Goal: Contribute content: Add original content to the website for others to see

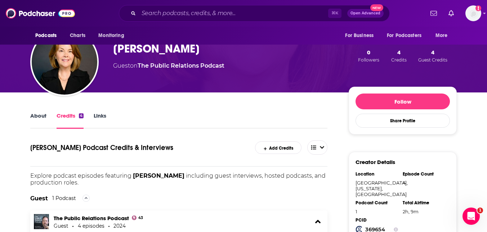
scroll to position [68, 0]
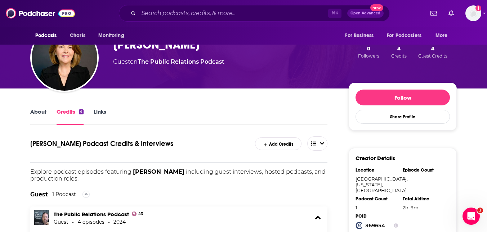
click at [280, 144] on link "Add Credits" at bounding box center [278, 144] width 46 height 13
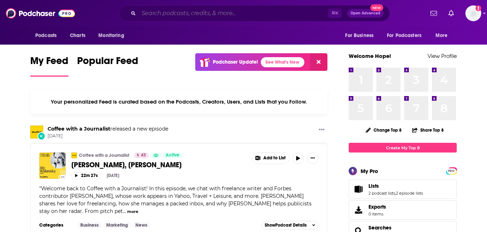
click at [254, 15] on input "Search podcasts, credits, & more..." at bounding box center [233, 14] width 189 height 12
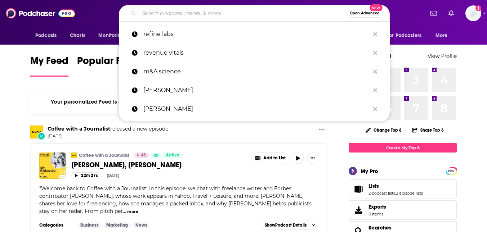
paste input "B2B Influence (OMI)"
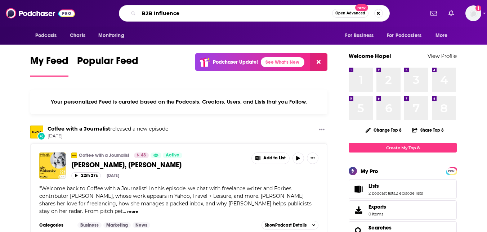
type input "B2B Influence"
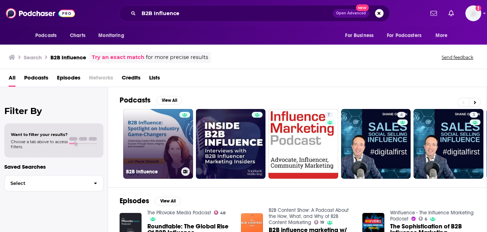
click at [156, 149] on link "B2B Influence" at bounding box center [158, 144] width 70 height 70
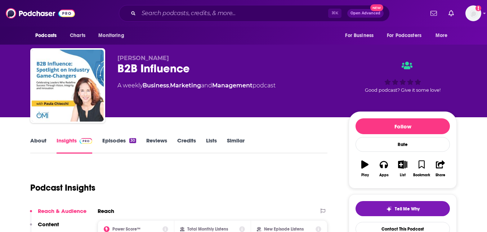
click at [112, 140] on link "Episodes 30" at bounding box center [119, 145] width 34 height 17
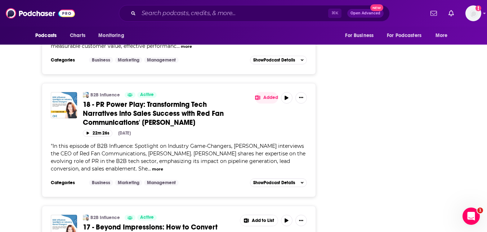
scroll to position [1506, 0]
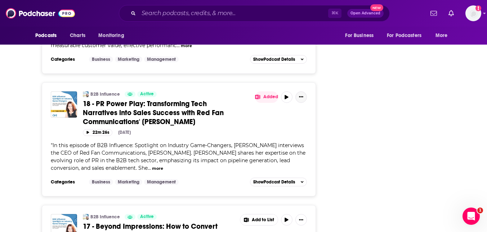
click at [301, 95] on icon "Show More Button" at bounding box center [301, 97] width 4 height 4
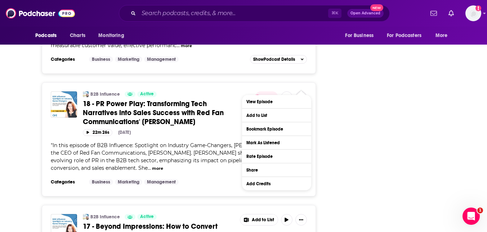
click at [210, 91] on div "B2B Influence Active 18 - PR Power Play: Transforming Tech Narratives into Sale…" at bounding box center [159, 108] width 152 height 35
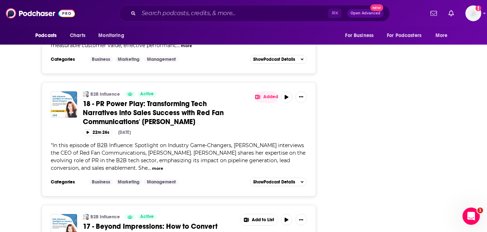
click at [175, 104] on span "18 - PR Power Play: Transforming Tech Narratives into Sales Success with Red Fa…" at bounding box center [153, 112] width 141 height 27
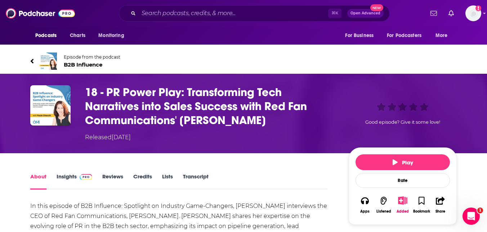
click at [140, 178] on link "Credits" at bounding box center [142, 181] width 19 height 17
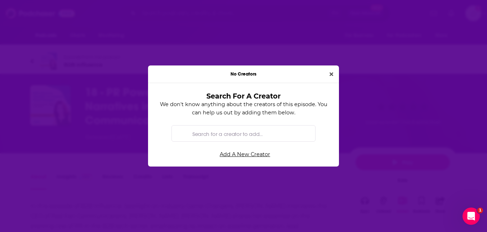
click at [237, 134] on input "Search for a creator to add..." at bounding box center [249, 134] width 120 height 16
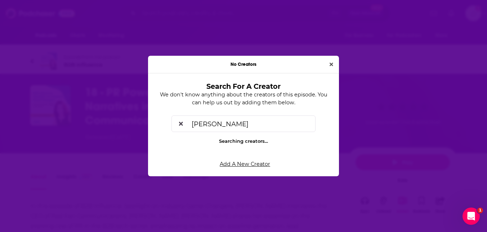
type input "[PERSON_NAME]"
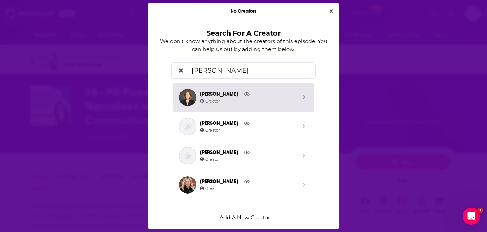
click at [240, 93] on span "[PERSON_NAME]" at bounding box center [248, 94] width 97 height 8
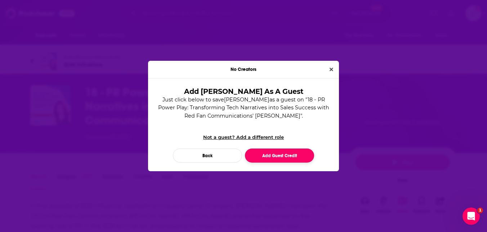
click at [275, 156] on button "Add Guest Credit" at bounding box center [279, 156] width 69 height 14
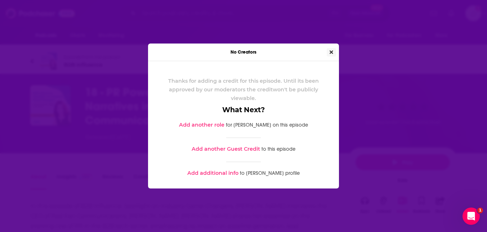
click at [333, 54] on icon "Close" at bounding box center [331, 52] width 4 height 5
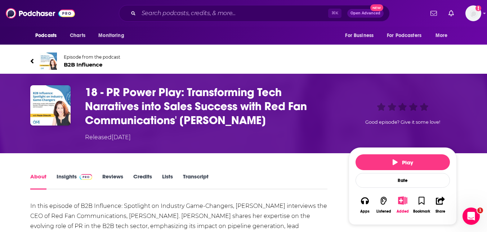
click at [142, 175] on link "Credits" at bounding box center [142, 181] width 19 height 17
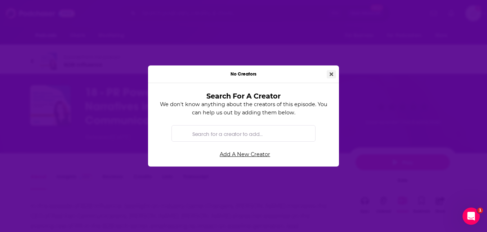
click at [334, 76] on button "Close" at bounding box center [331, 74] width 9 height 8
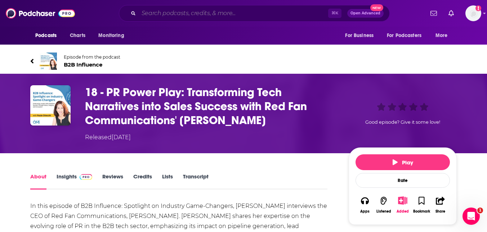
click at [205, 8] on input "Search podcasts, credits, & more..." at bounding box center [233, 14] width 189 height 12
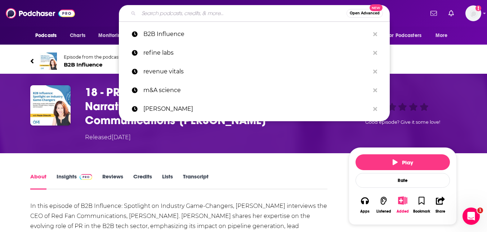
paste input "Brilliantly Wrong: Marketing. Creativity. Startups."
type input "Brilliantly Wrong: Marketing. Creativity. Startups."
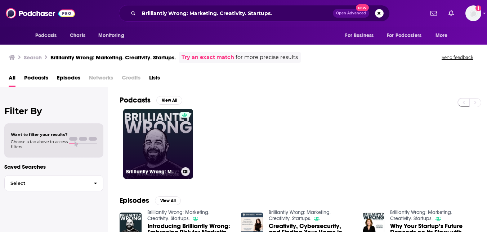
click at [136, 131] on link "Brilliantly Wrong: Marketing. Creativity. Startups." at bounding box center [158, 144] width 70 height 70
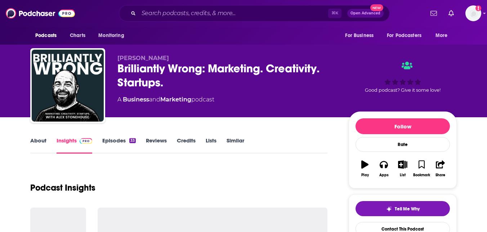
click at [118, 140] on link "Episodes 33" at bounding box center [118, 145] width 33 height 17
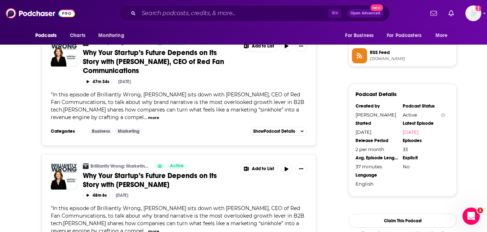
click at [184, 171] on link "Why Your Startup’s Future Depends on Its Story with [PERSON_NAME]" at bounding box center [159, 180] width 152 height 18
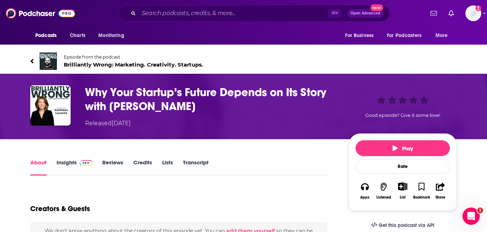
click at [147, 165] on link "Credits" at bounding box center [142, 167] width 19 height 17
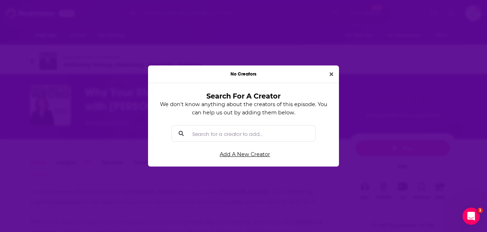
click at [243, 132] on input "Search for a creator to add..." at bounding box center [249, 134] width 120 height 16
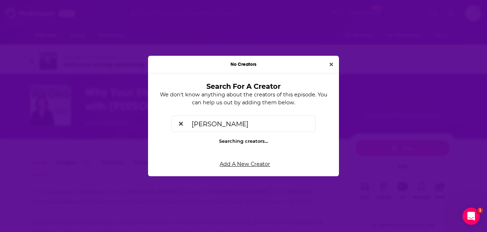
type input "[PERSON_NAME]"
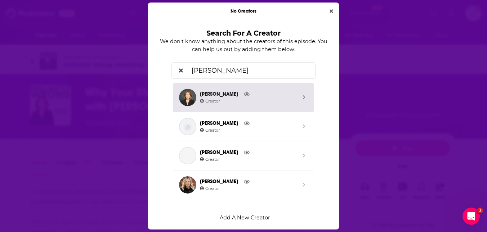
click at [252, 95] on span "[PERSON_NAME]" at bounding box center [248, 94] width 97 height 8
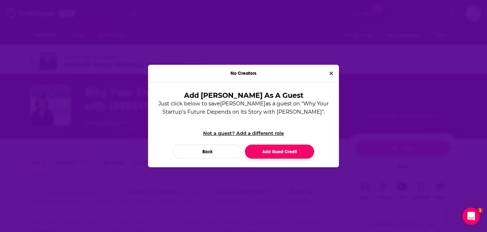
click at [275, 149] on button "Add Guest Credit" at bounding box center [279, 152] width 69 height 14
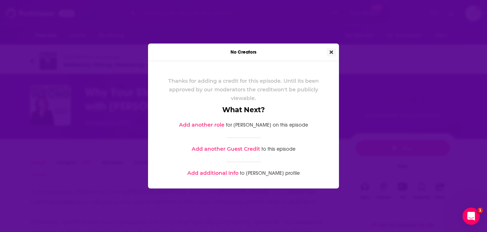
click at [331, 55] on button "Close" at bounding box center [331, 52] width 9 height 8
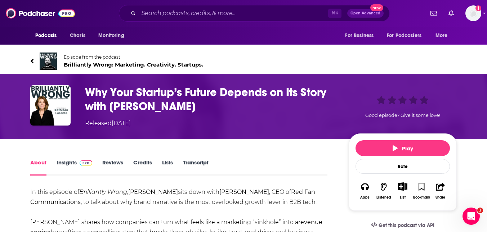
click at [33, 62] on icon at bounding box center [32, 61] width 3 height 5
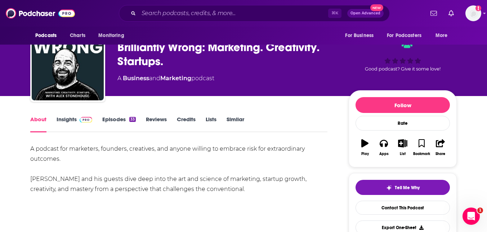
scroll to position [23, 0]
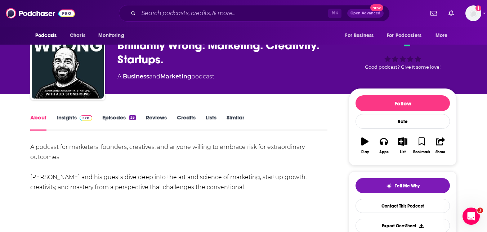
click at [120, 117] on link "Episodes 33" at bounding box center [118, 122] width 33 height 17
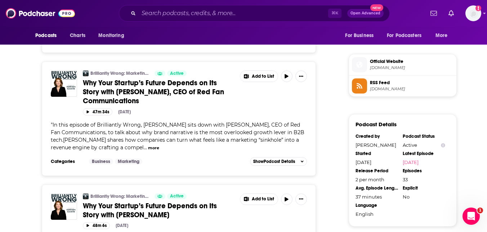
scroll to position [500, 0]
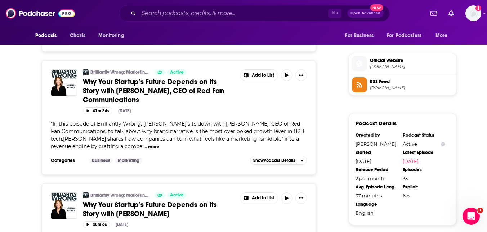
click at [138, 77] on span "Why Your Startup’s Future Depends on Its Story with [PERSON_NAME], CEO of Red F…" at bounding box center [153, 90] width 141 height 27
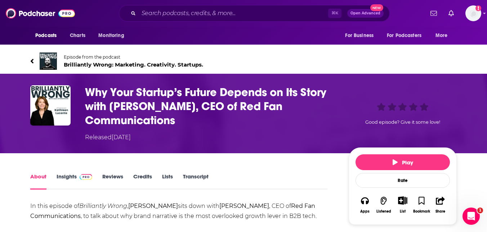
click at [114, 177] on link "Reviews" at bounding box center [112, 181] width 21 height 17
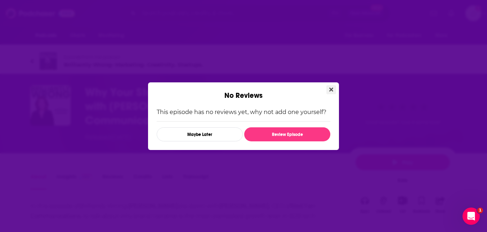
click at [330, 90] on icon "Close" at bounding box center [331, 89] width 4 height 4
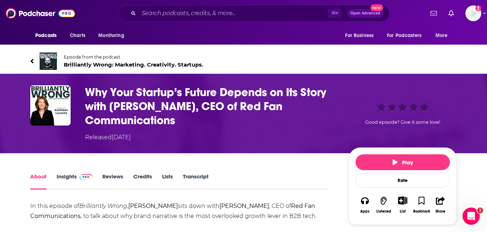
click at [138, 180] on link "Credits" at bounding box center [142, 181] width 19 height 17
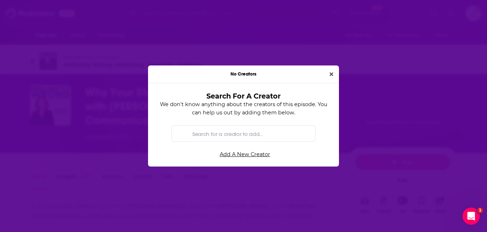
click at [239, 135] on input "Search for a creator to add..." at bounding box center [249, 134] width 120 height 16
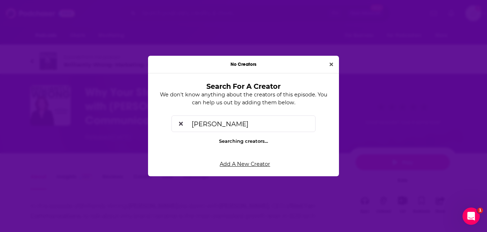
type input "[PERSON_NAME]"
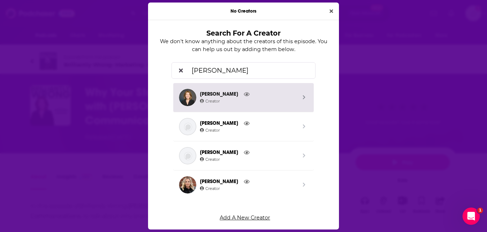
click at [244, 101] on span "Creator" at bounding box center [248, 101] width 97 height 6
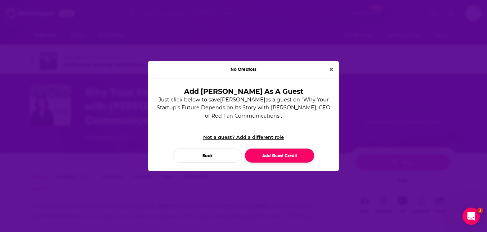
click at [275, 152] on button "Add Guest Credit" at bounding box center [279, 156] width 69 height 14
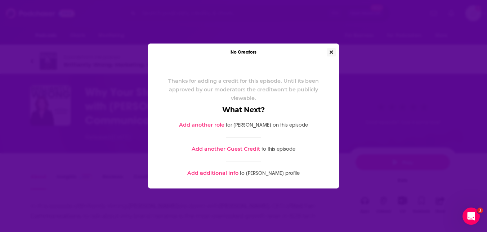
click at [334, 55] on button "Close" at bounding box center [331, 52] width 9 height 8
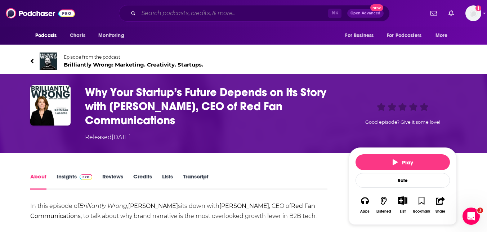
click at [221, 12] on input "Search podcasts, credits, & more..." at bounding box center [233, 14] width 189 height 12
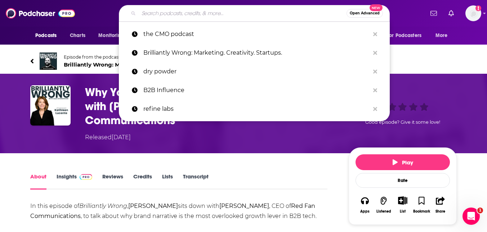
paste input "Lioness Conversations: Brave Stories of Women Leaders & Female Founders"
type input "Lioness Conversations: Brave Stories of Women Leaders & Female Founders"
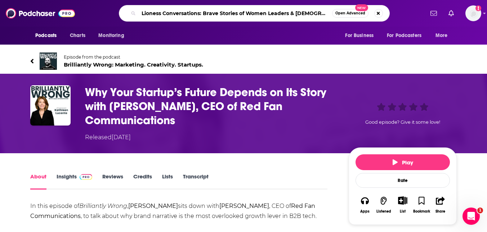
scroll to position [0, 13]
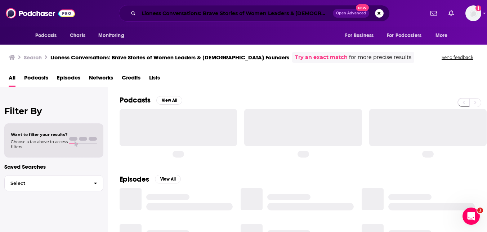
click at [293, 15] on input "Lioness Conversations: Brave Stories of Women Leaders & Female Founders" at bounding box center [236, 14] width 194 height 12
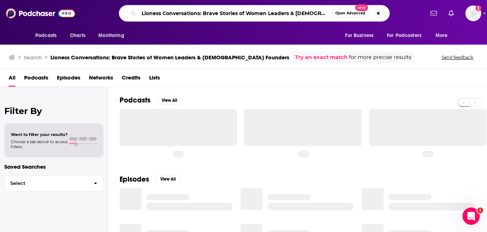
scroll to position [0, 13]
drag, startPoint x: 199, startPoint y: 14, endPoint x: 388, endPoint y: 15, distance: 189.0
click at [388, 15] on div "Lioness Conversations: Brave Stories of Women Leaders & Female Founders Open Ad…" at bounding box center [254, 13] width 271 height 17
type input "Lioness Conversations"
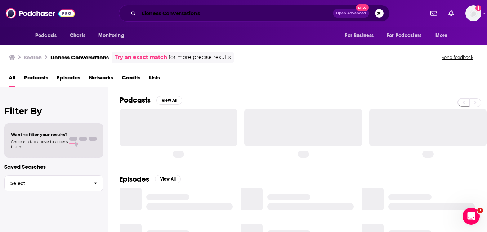
click at [231, 12] on input "Lioness Conversations" at bounding box center [236, 14] width 194 height 12
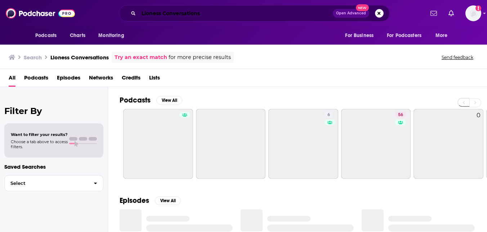
click at [220, 16] on input "Lioness Conversations" at bounding box center [236, 14] width 194 height 12
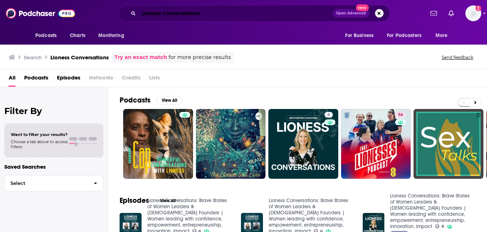
click at [243, 12] on input "Lioness Conversations" at bounding box center [236, 14] width 194 height 12
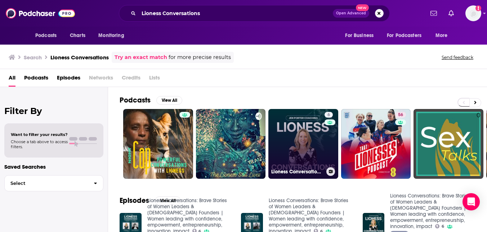
click at [314, 142] on link "6 Lioness Conversations: Brave Stories of Women Leaders & Female Founders | Wom…" at bounding box center [303, 144] width 70 height 70
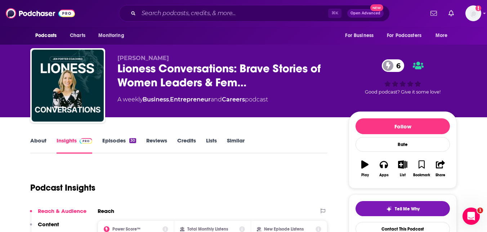
click at [123, 144] on link "Episodes 30" at bounding box center [119, 145] width 34 height 17
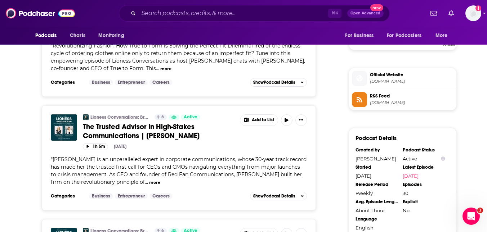
scroll to position [552, 0]
click at [181, 131] on span "The Trusted Advisor in High-Stakes Communications | [PERSON_NAME]" at bounding box center [141, 131] width 117 height 18
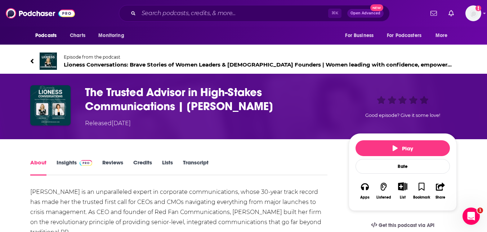
click at [139, 162] on link "Credits" at bounding box center [142, 167] width 19 height 17
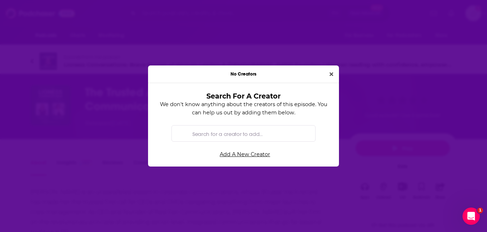
click at [245, 134] on input "Search for a creator to add..." at bounding box center [249, 134] width 120 height 16
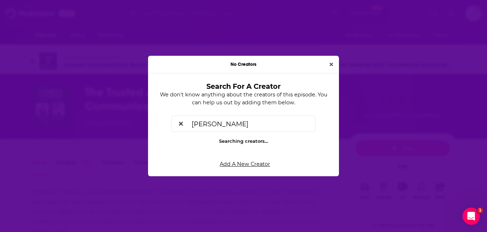
type input "[PERSON_NAME]"
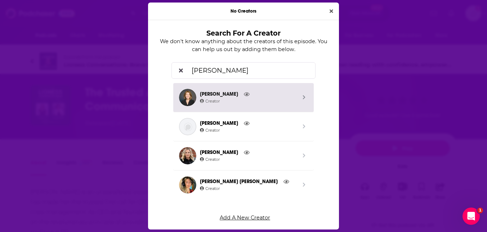
click at [251, 98] on span "Creator" at bounding box center [248, 101] width 97 height 6
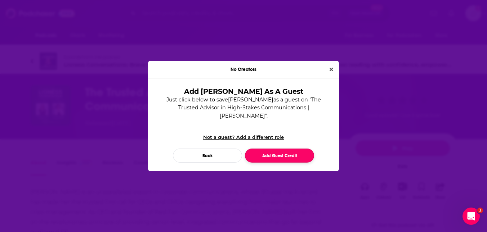
click at [290, 158] on button "Add Guest Credit" at bounding box center [279, 156] width 69 height 14
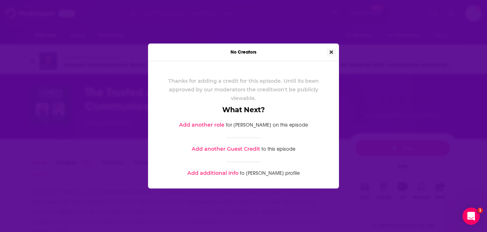
click at [331, 50] on icon "Close" at bounding box center [331, 52] width 4 height 5
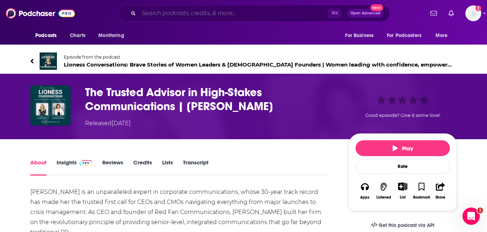
click at [207, 13] on input "Search podcasts, credits, & more..." at bounding box center [233, 14] width 189 height 12
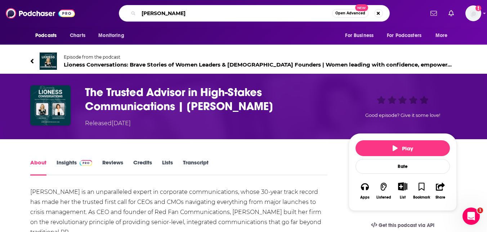
type input "[PERSON_NAME]"
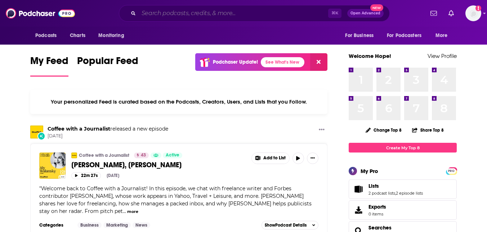
click at [165, 10] on input "Search podcasts, credits, & more..." at bounding box center [233, 14] width 189 height 12
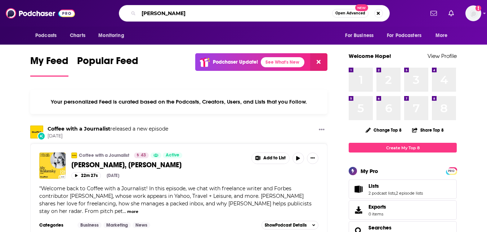
type input "[PERSON_NAME]"
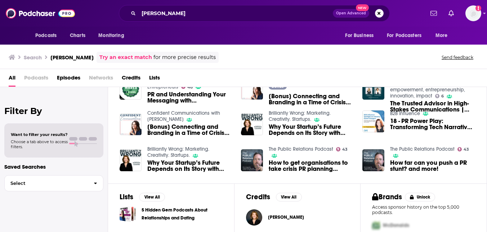
scroll to position [73, 0]
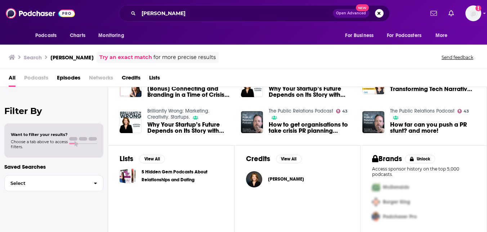
click at [292, 180] on span "[PERSON_NAME]" at bounding box center [286, 179] width 36 height 6
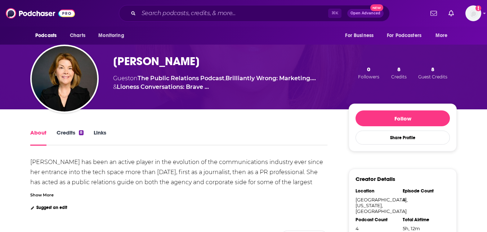
scroll to position [58, 0]
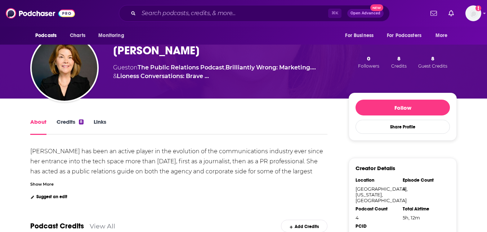
click at [65, 125] on link "Credits 8" at bounding box center [70, 126] width 27 height 17
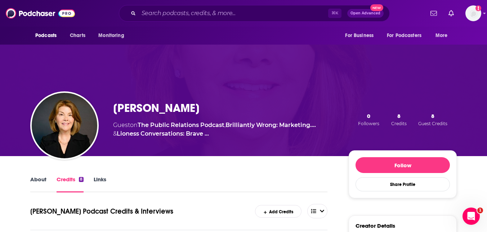
click at [367, 117] on span "0" at bounding box center [368, 116] width 3 height 7
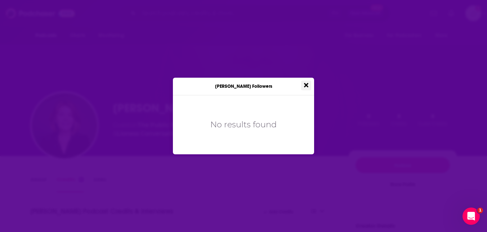
click at [307, 85] on icon "Close" at bounding box center [306, 85] width 4 height 6
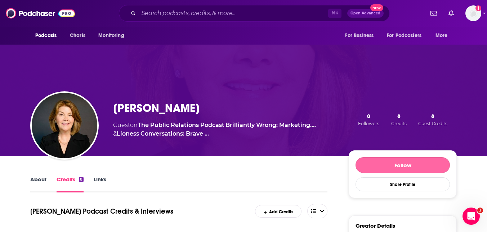
click at [369, 163] on button "Follow" at bounding box center [402, 165] width 94 height 16
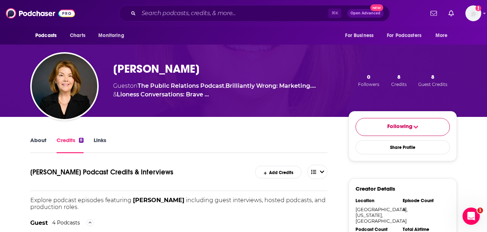
scroll to position [48, 0]
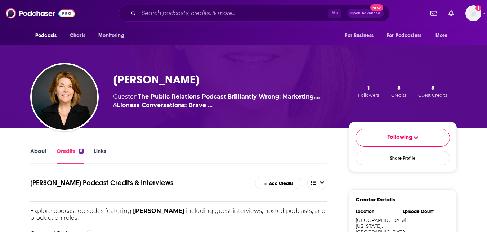
scroll to position [38, 0]
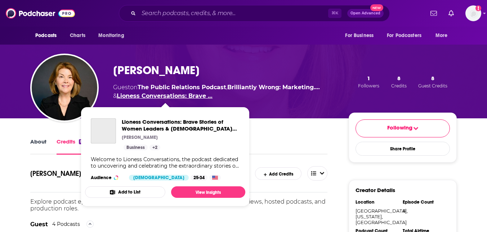
click at [208, 97] on link "Lioness Conversations: Brave …" at bounding box center [165, 96] width 96 height 7
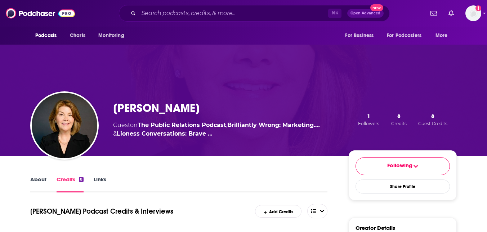
click at [41, 184] on link "About" at bounding box center [38, 184] width 16 height 17
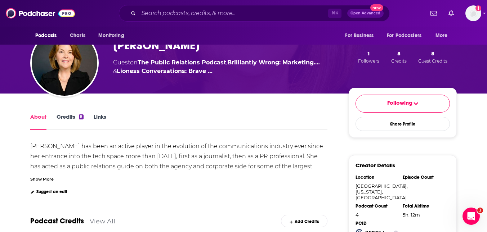
scroll to position [60, 0]
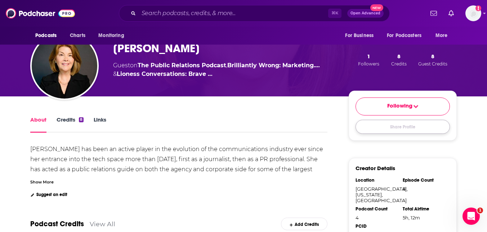
click at [392, 129] on button "Share Profile" at bounding box center [402, 127] width 94 height 14
click at [436, 158] on div "Share Profile" at bounding box center [431, 155] width 15 height 16
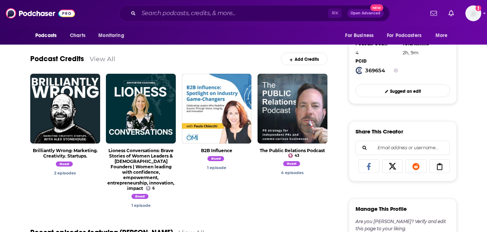
scroll to position [240, 0]
